Goal: Task Accomplishment & Management: Manage account settings

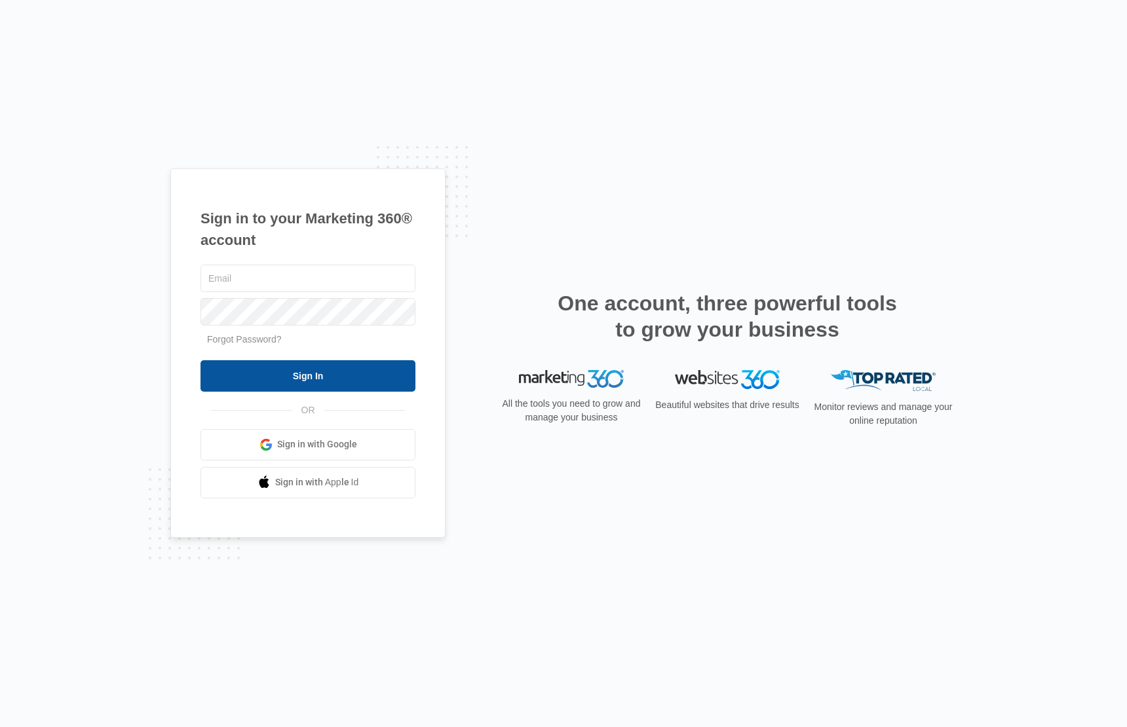
type input "[EMAIL_ADDRESS][DOMAIN_NAME]"
click at [301, 374] on input "Sign In" at bounding box center [308, 375] width 215 height 31
